Goal: Task Accomplishment & Management: Use online tool/utility

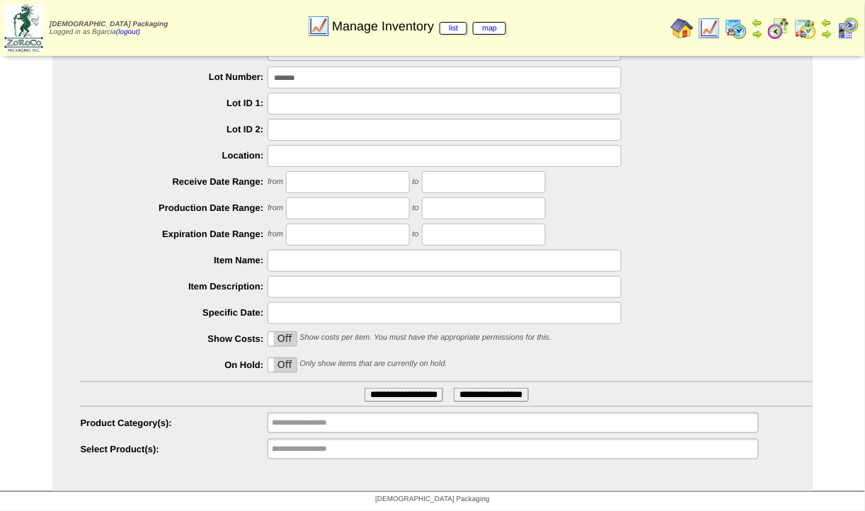
scroll to position [80, 0]
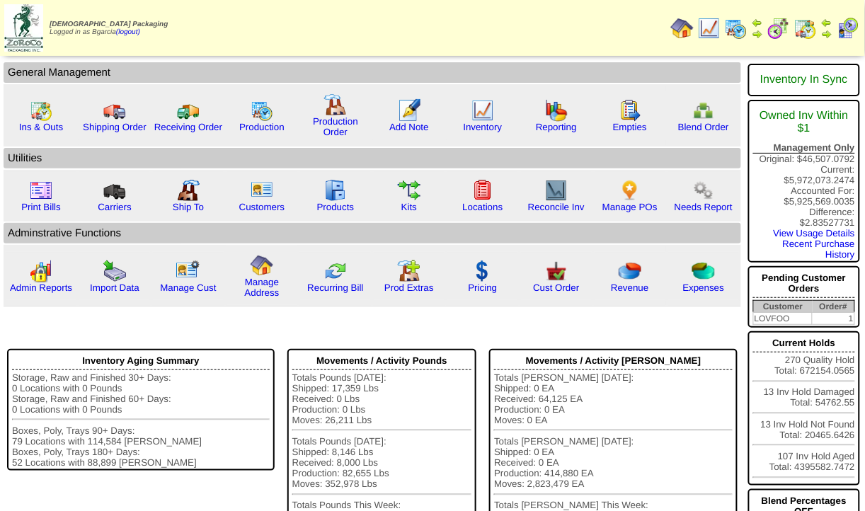
click at [778, 30] on img at bounding box center [778, 28] width 23 height 23
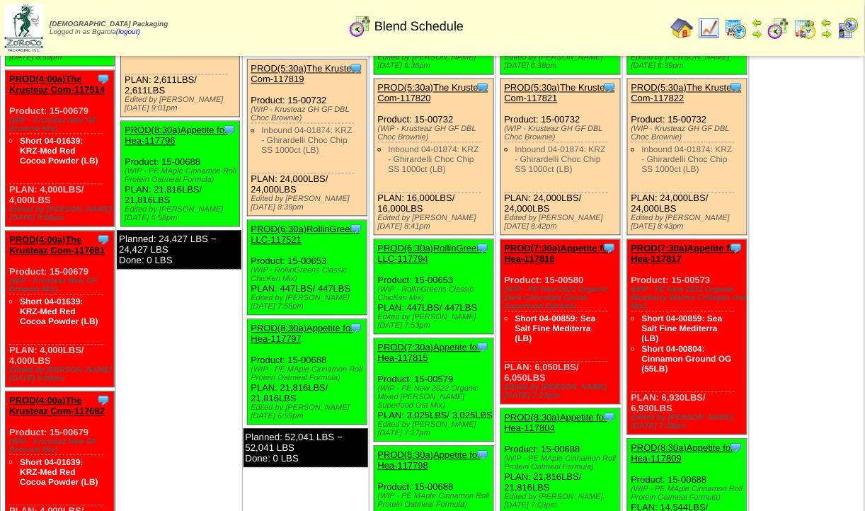
scroll to position [4129, 0]
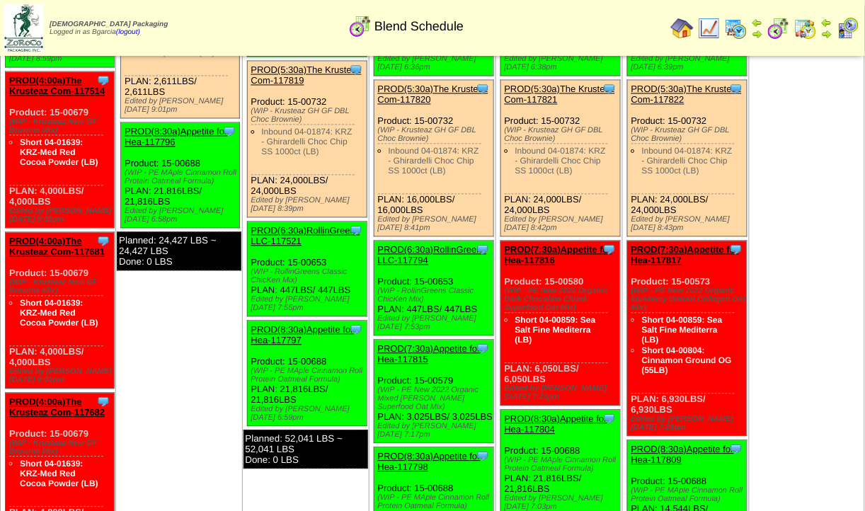
click at [741, 28] on img at bounding box center [735, 28] width 23 height 23
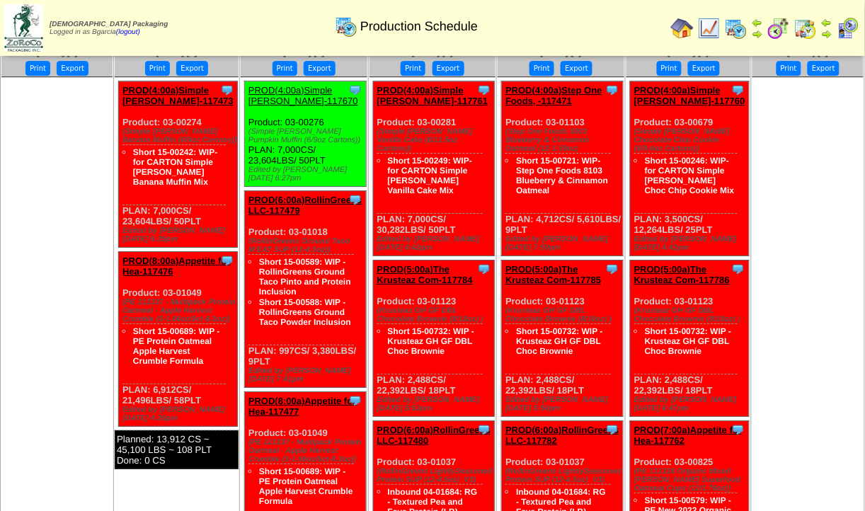
scroll to position [935, 0]
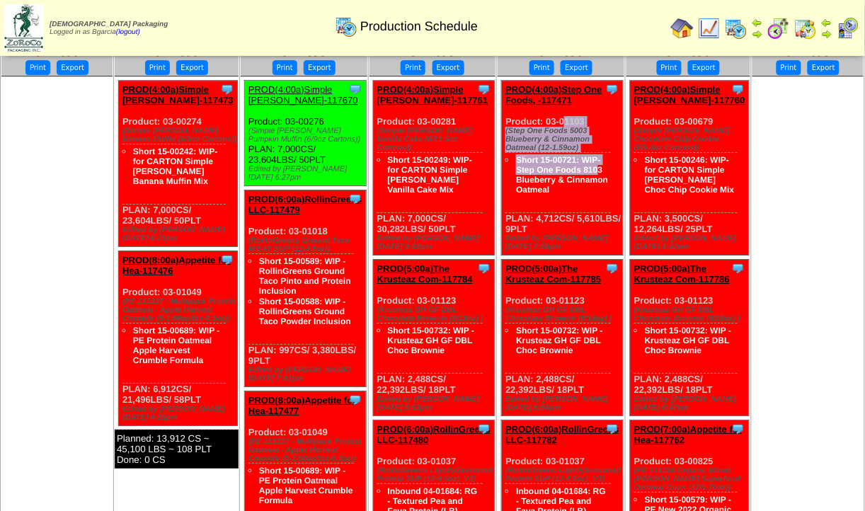
drag, startPoint x: 504, startPoint y: 137, endPoint x: 566, endPoint y: 166, distance: 68.4
click at [566, 166] on div "Clone Item PROD(4:00a)Step One Foods, -117471 Step One Foods, LLC ScheduleID: 1…" at bounding box center [562, 168] width 121 height 175
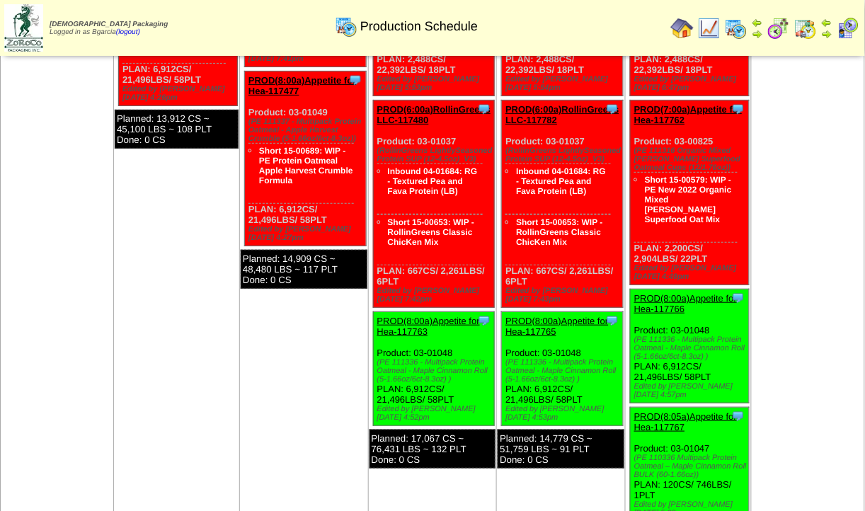
scroll to position [1255, 0]
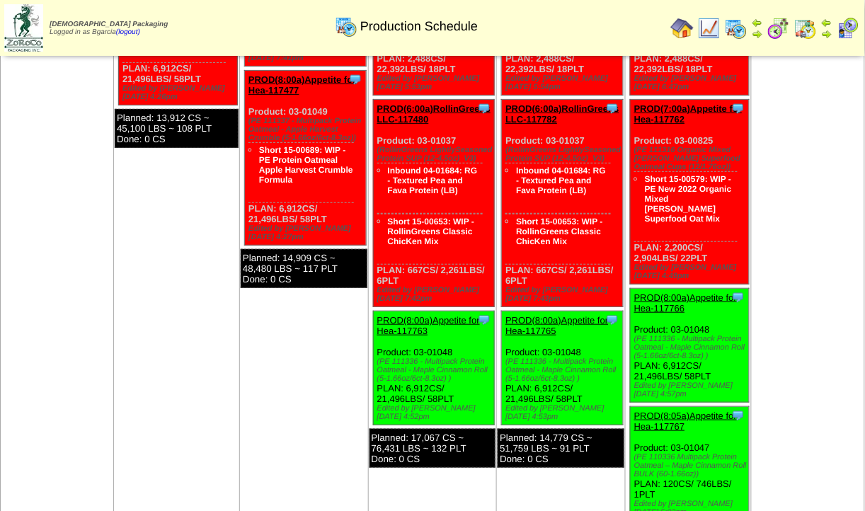
click at [434, 375] on div "(PE 111336 - Multipack Protein Oatmeal - Maple Cinnamon Roll (5-1.66oz/6ct-8.3o…" at bounding box center [435, 369] width 117 height 25
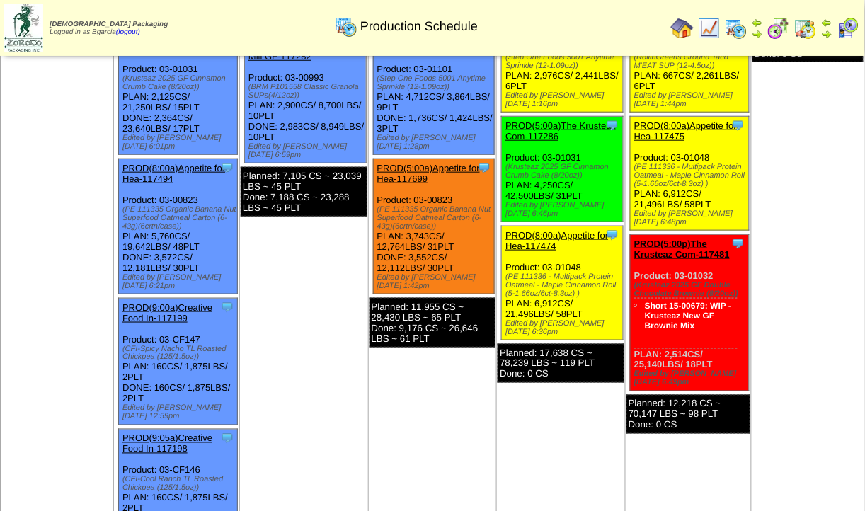
scroll to position [237, 0]
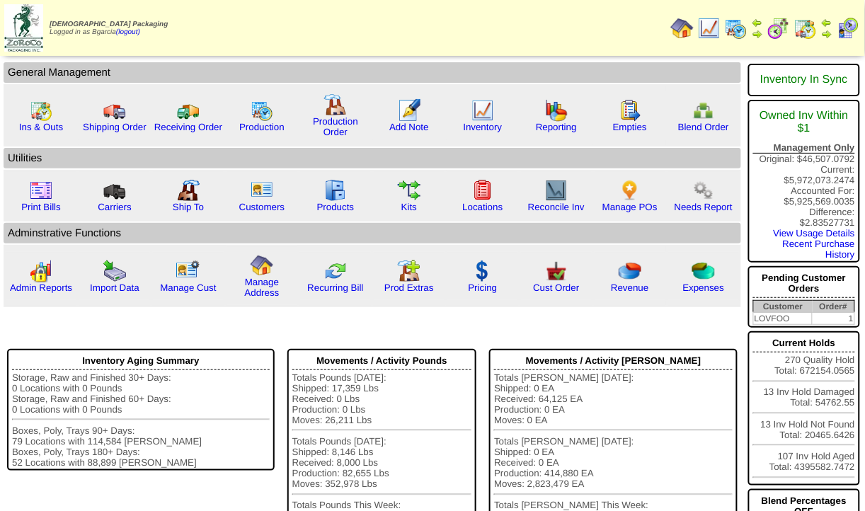
click at [774, 18] on img at bounding box center [778, 28] width 23 height 23
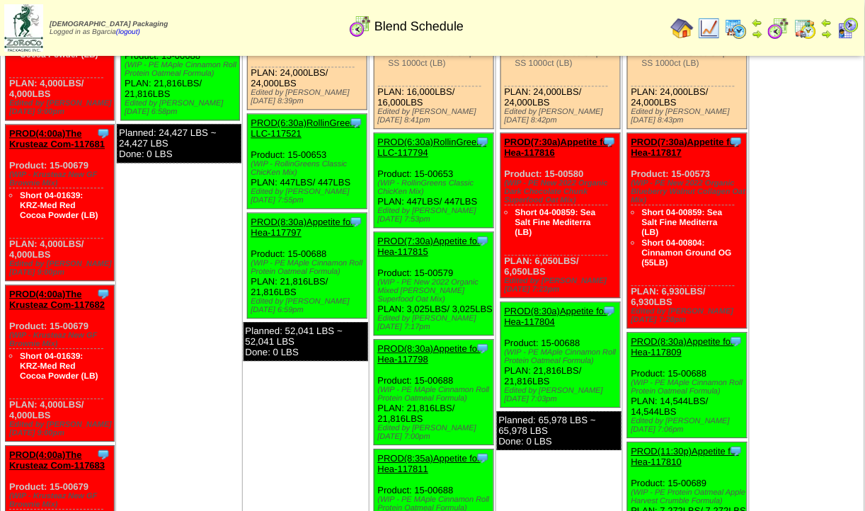
scroll to position [4172, 0]
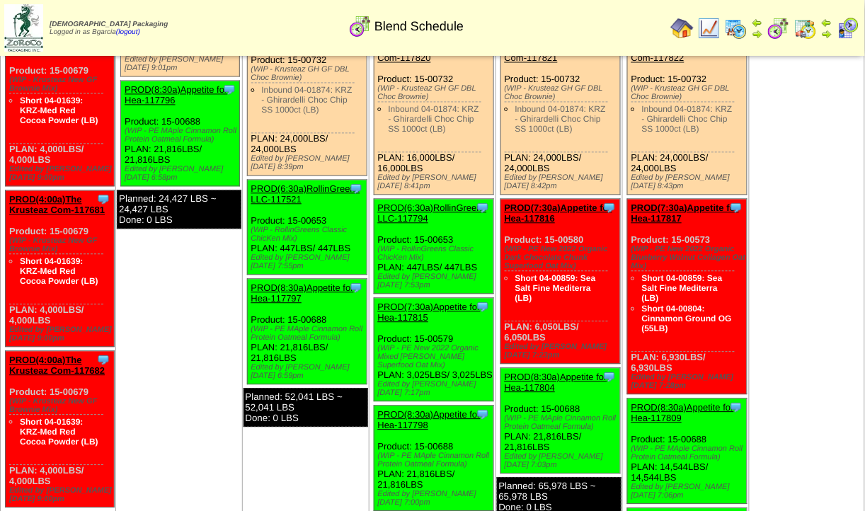
drag, startPoint x: 270, startPoint y: 124, endPoint x: 340, endPoint y: 140, distance: 71.2
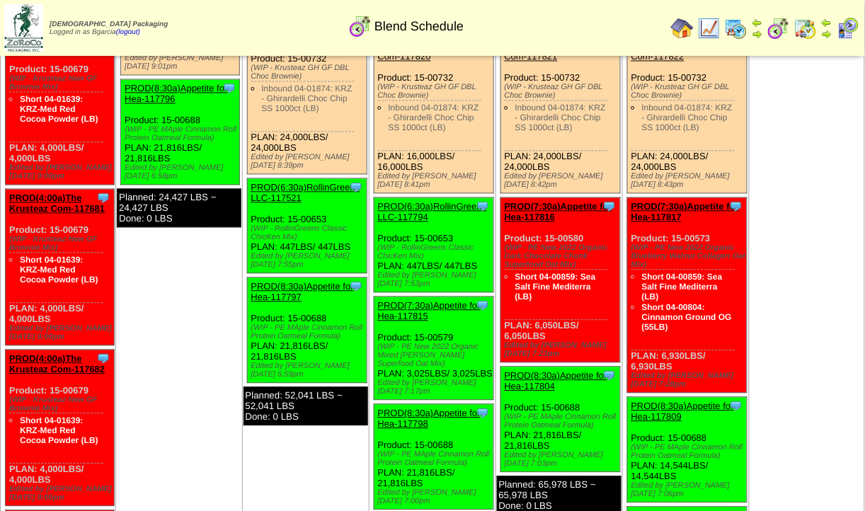
scroll to position [4181, 0]
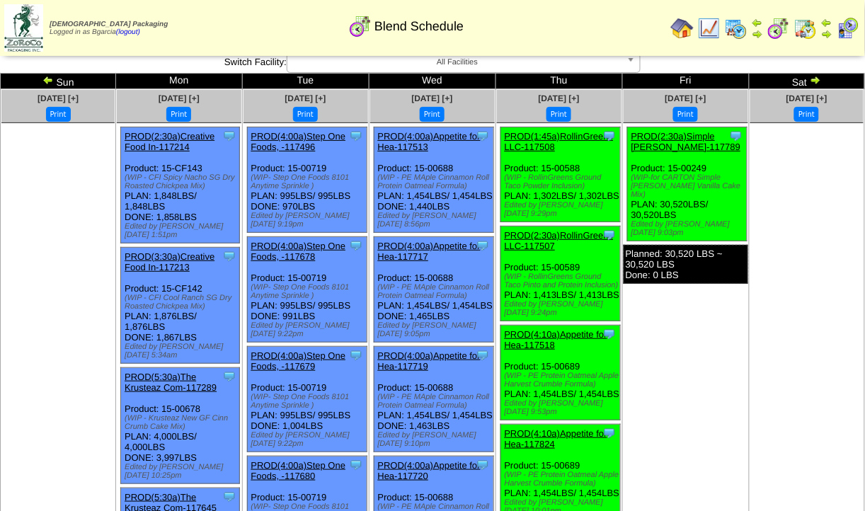
scroll to position [0, 0]
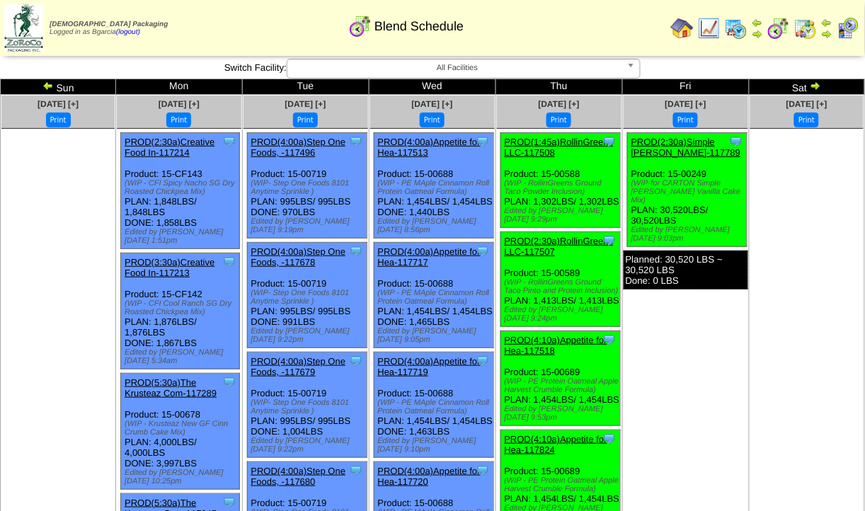
drag, startPoint x: 792, startPoint y: 161, endPoint x: 843, endPoint y: 211, distance: 71.0
click at [843, 211] on ul at bounding box center [806, 235] width 113 height 212
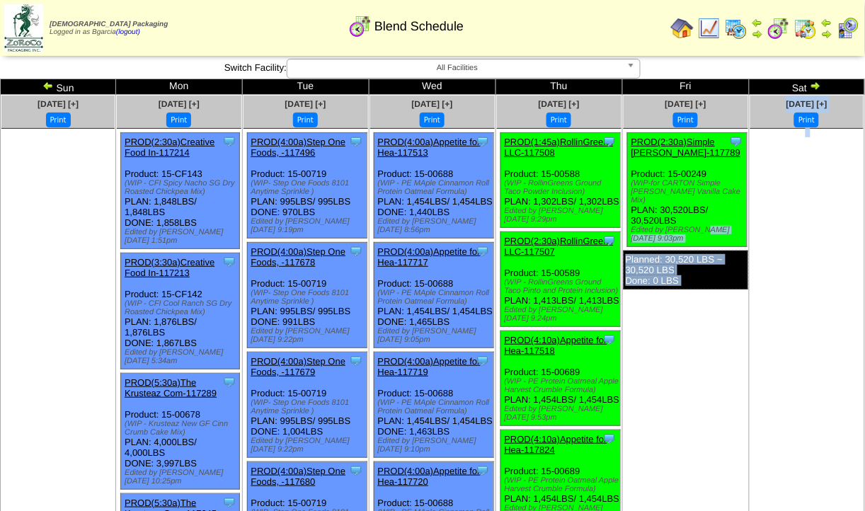
drag, startPoint x: 783, startPoint y: 270, endPoint x: 701, endPoint y: 228, distance: 92.1
drag, startPoint x: 701, startPoint y: 228, endPoint x: 768, endPoint y: 284, distance: 86.9
drag, startPoint x: 768, startPoint y: 284, endPoint x: 780, endPoint y: 255, distance: 31.0
click at [780, 255] on ul at bounding box center [806, 235] width 113 height 212
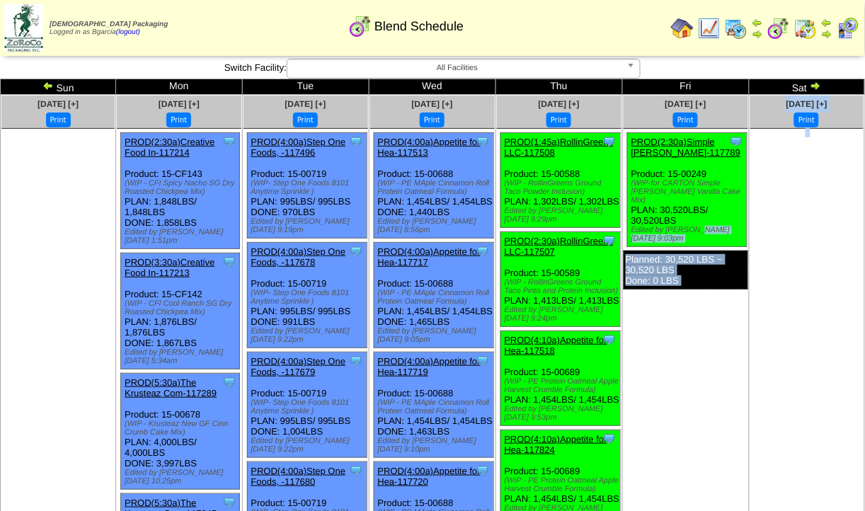
click at [780, 255] on ul at bounding box center [806, 235] width 113 height 212
